Goal: Information Seeking & Learning: Compare options

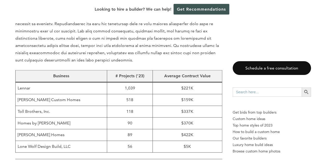
scroll to position [337, 0]
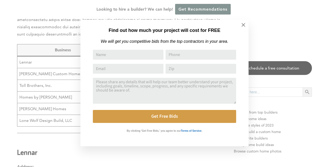
click at [240, 25] on button at bounding box center [244, 25] width 18 height 18
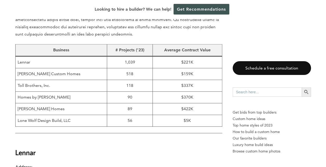
drag, startPoint x: 60, startPoint y: 87, endPoint x: 18, endPoint y: 86, distance: 41.5
click at [18, 86] on td "Toll Brothers, Inc." at bounding box center [60, 86] width 91 height 12
copy td "Toll Brothers, Inc."
drag, startPoint x: 67, startPoint y: 97, endPoint x: 21, endPoint y: 92, distance: 46.6
click at [20, 93] on td "Homes by [PERSON_NAME]" at bounding box center [60, 97] width 91 height 12
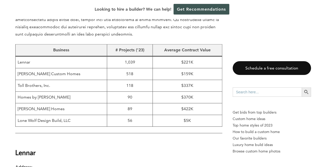
drag, startPoint x: 21, startPoint y: 92, endPoint x: 73, endPoint y: 73, distance: 55.7
click at [73, 73] on td "[PERSON_NAME] Custom Homes" at bounding box center [60, 74] width 91 height 12
drag, startPoint x: 39, startPoint y: 65, endPoint x: 16, endPoint y: 63, distance: 23.4
click at [16, 63] on td "Lennar" at bounding box center [60, 62] width 91 height 12
copy td "Lennar"
